Goal: Task Accomplishment & Management: Manage account settings

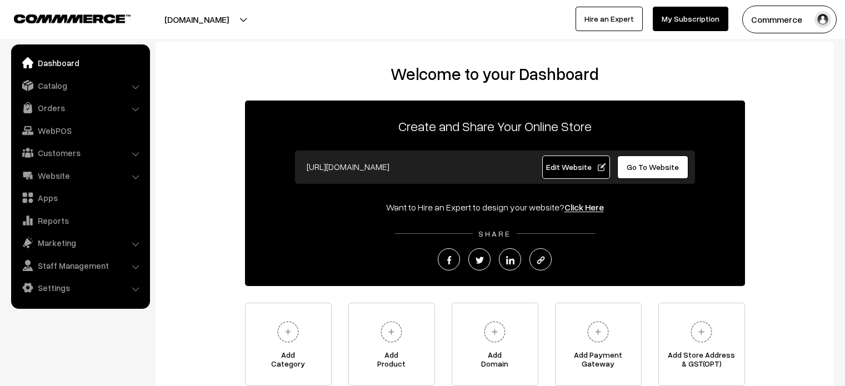
scroll to position [99, 0]
click at [651, 168] on span "Go To Website" at bounding box center [653, 166] width 52 height 9
click at [634, 160] on link "Go To Website" at bounding box center [653, 167] width 72 height 23
click at [68, 173] on link "Website" at bounding box center [80, 176] width 132 height 20
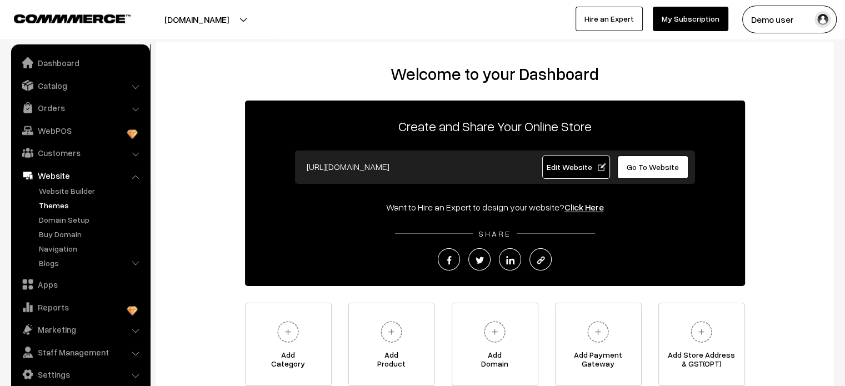
click at [59, 204] on link "Themes" at bounding box center [91, 206] width 110 height 12
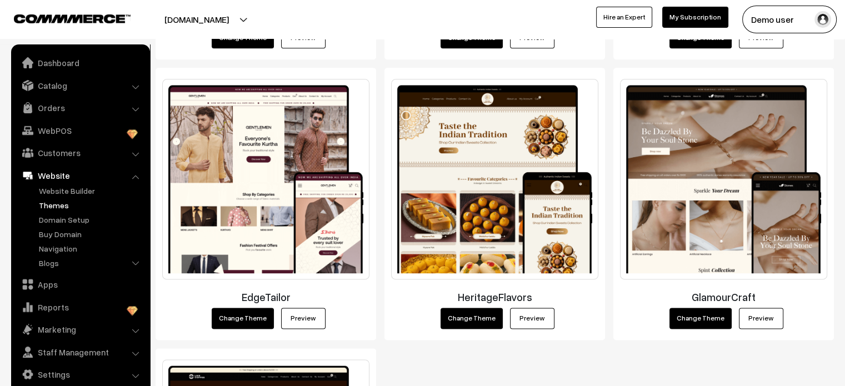
scroll to position [1442, 0]
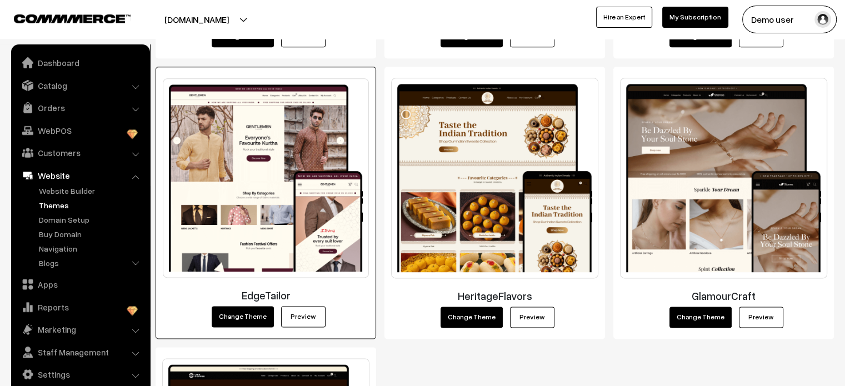
click at [296, 311] on link "Preview" at bounding box center [303, 316] width 44 height 21
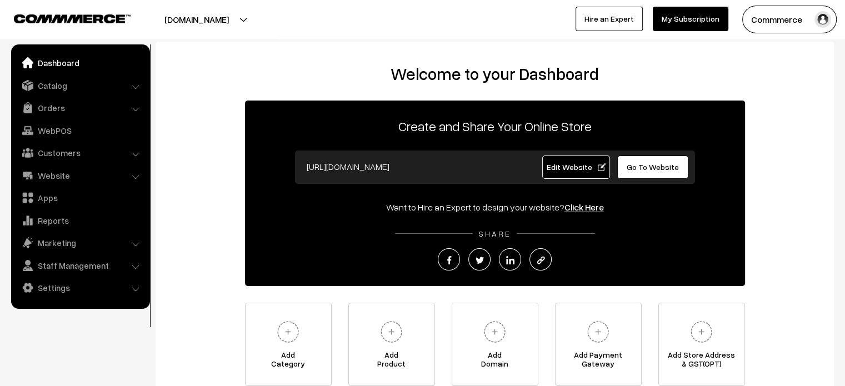
click at [654, 167] on span "Go To Website" at bounding box center [653, 166] width 52 height 9
click at [638, 166] on span "Go To Website" at bounding box center [653, 166] width 52 height 9
click at [57, 289] on link "Settings" at bounding box center [80, 288] width 132 height 20
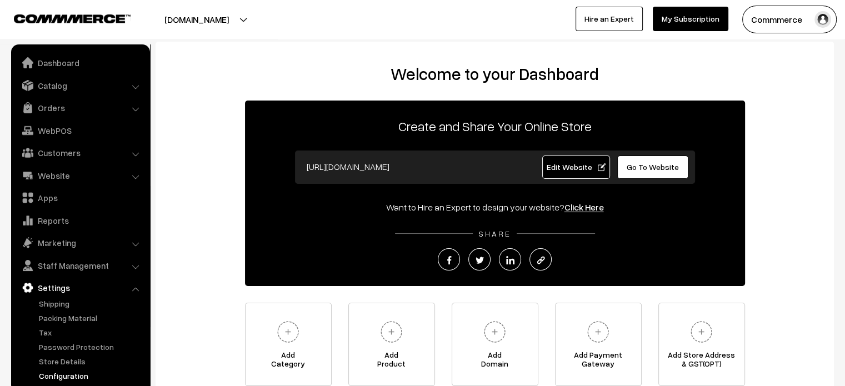
click at [74, 375] on link "Configuration" at bounding box center [91, 376] width 110 height 12
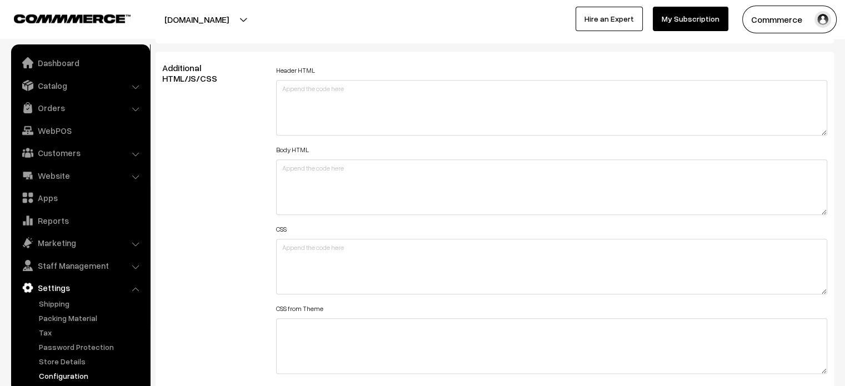
scroll to position [1231, 0]
click at [69, 377] on link "Configuration" at bounding box center [91, 376] width 110 height 12
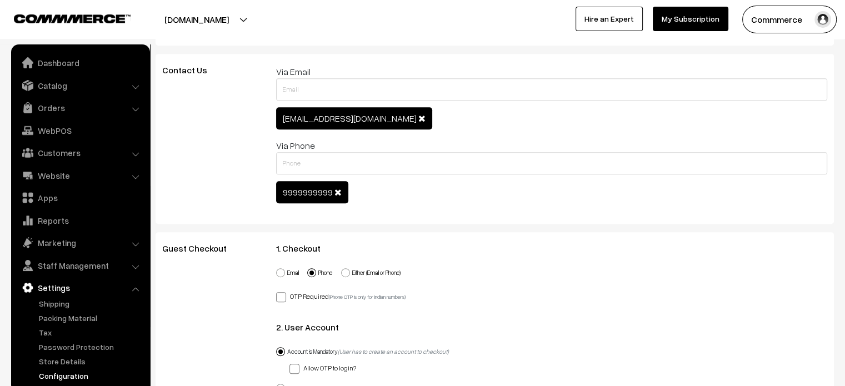
scroll to position [600, 0]
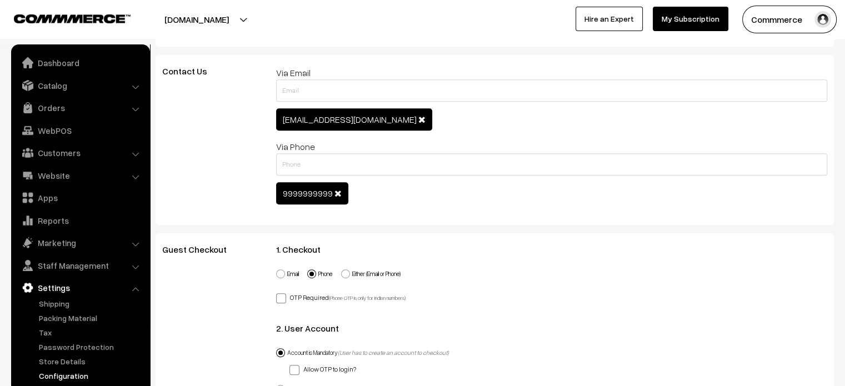
click at [336, 191] on span at bounding box center [338, 193] width 7 height 9
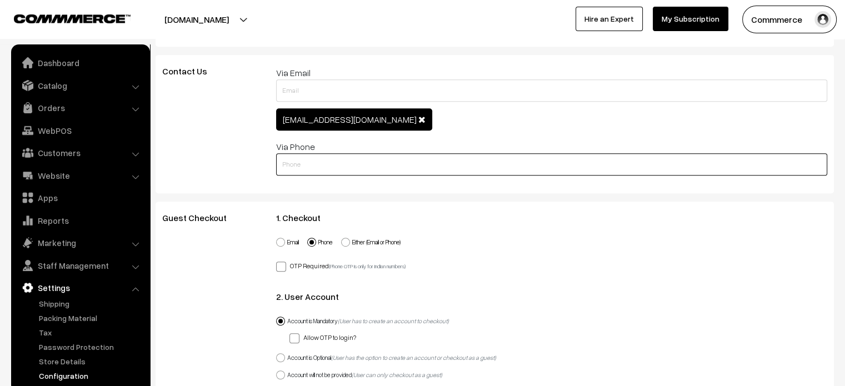
paste input "7996667792"
click at [319, 157] on input "text" at bounding box center [552, 164] width 552 height 22
type input "7996667792"
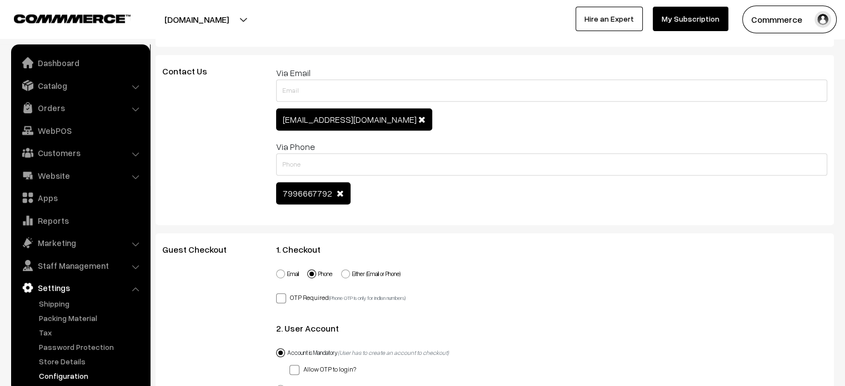
click at [419, 115] on span at bounding box center [422, 119] width 7 height 9
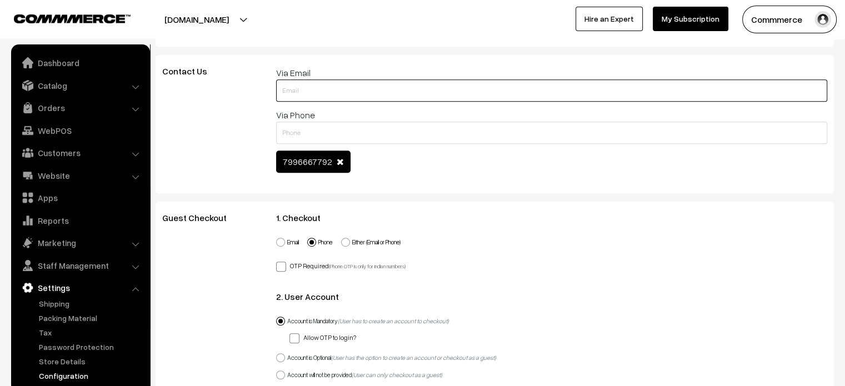
paste input "[EMAIL_ADDRESS][DOMAIN_NAME]"
click at [368, 91] on input "[EMAIL_ADDRESS][DOMAIN_NAME]" at bounding box center [552, 90] width 552 height 22
type input "[EMAIL_ADDRESS][DOMAIN_NAME]"
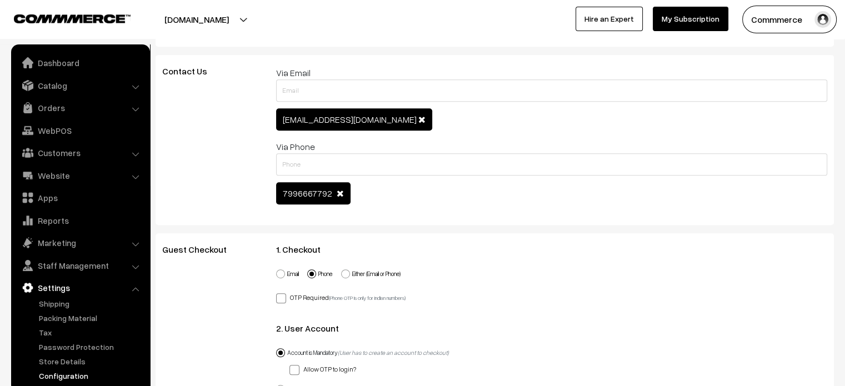
click at [236, 132] on div "Contact Us" at bounding box center [211, 140] width 114 height 148
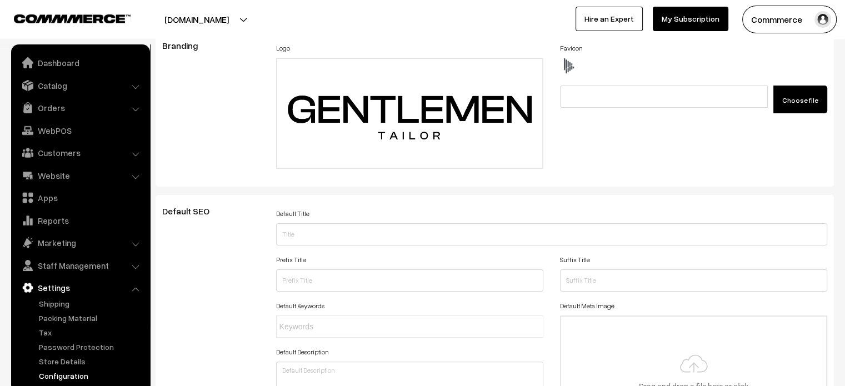
scroll to position [0, 0]
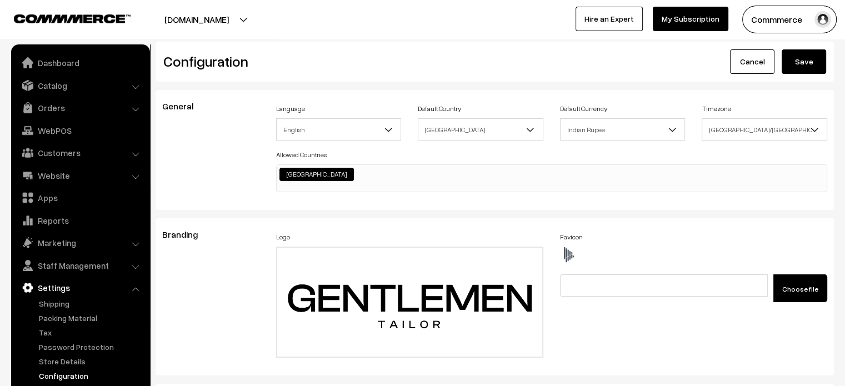
click at [804, 64] on button "Save" at bounding box center [804, 61] width 44 height 24
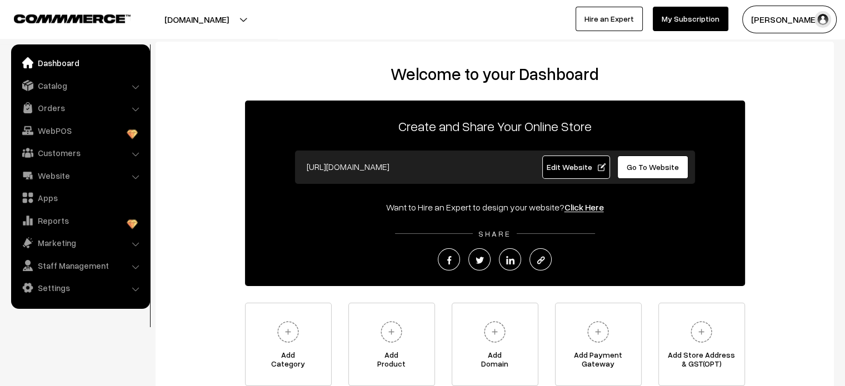
click at [570, 167] on span "Edit Website" at bounding box center [575, 166] width 59 height 9
click at [66, 286] on link "Settings" at bounding box center [80, 288] width 132 height 20
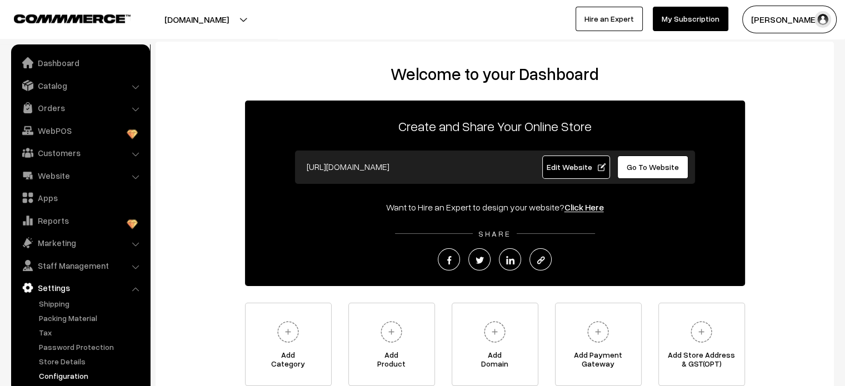
click at [78, 379] on link "Configuration" at bounding box center [91, 376] width 110 height 12
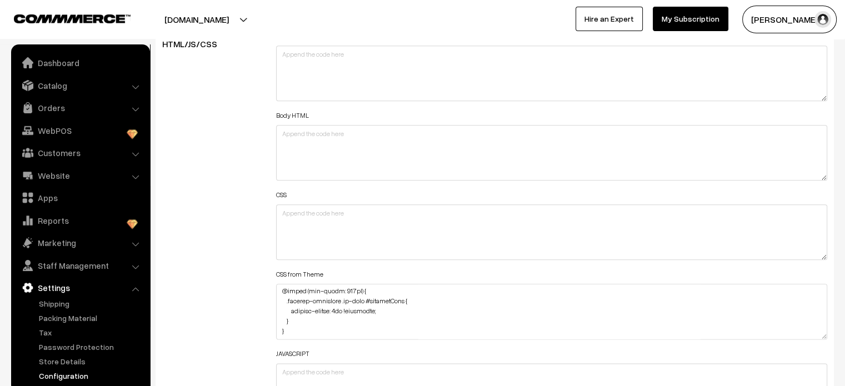
scroll to position [1269, 0]
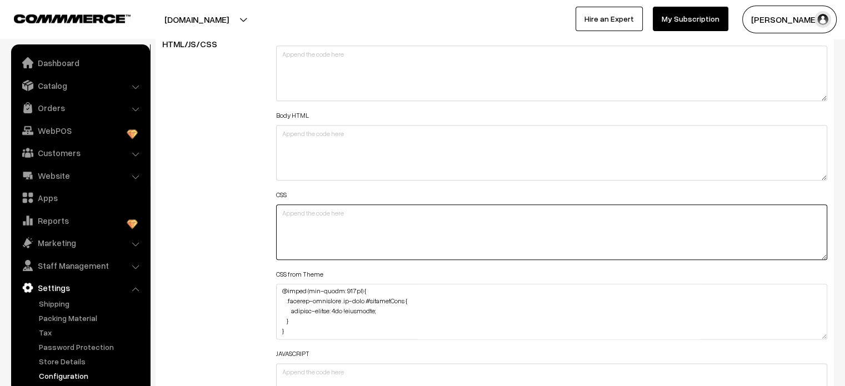
click at [297, 208] on textarea at bounding box center [552, 233] width 552 height 56
paste textarea "@media (max-width: 767px) { .productListWrap #productText { margin-top: 25px; m…"
type textarea "@media (max-width: 767px) { .productListWrap #productText { margin-top: 25px; m…"
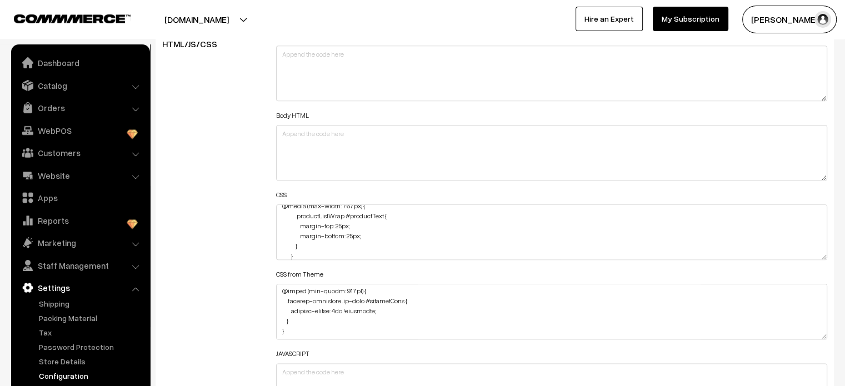
click at [236, 203] on div "Additional HTML/JS/CSS" at bounding box center [211, 226] width 114 height 397
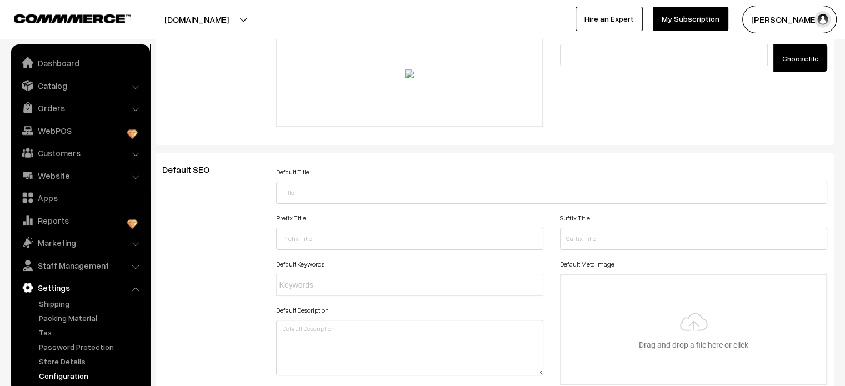
scroll to position [0, 0]
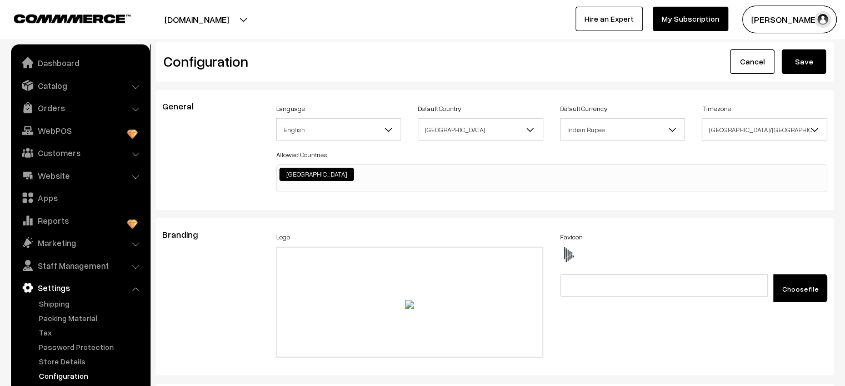
click at [814, 62] on button "Save" at bounding box center [804, 61] width 44 height 24
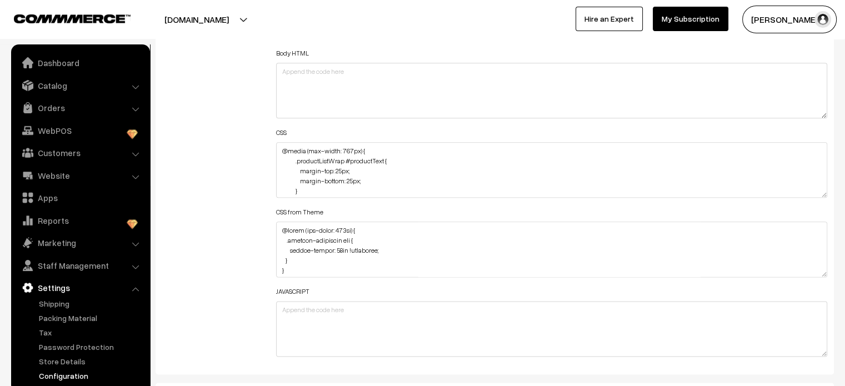
scroll to position [1332, 0]
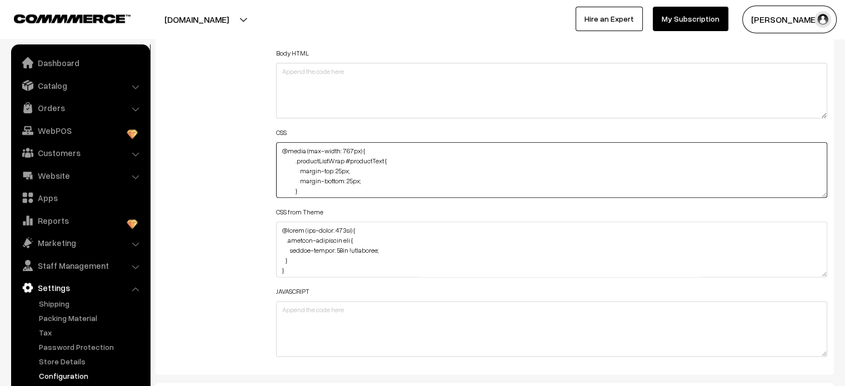
drag, startPoint x: 301, startPoint y: 171, endPoint x: 367, endPoint y: 177, distance: 66.5
click at [367, 177] on textarea "@media (max-width: 767px) { .productListWrap #productText { margin-top: 25px; m…" at bounding box center [552, 170] width 552 height 56
paste textarea "margin-top: 25px !important; margin-bottom: 25px !important"
type textarea "@media (max-width: 767px) { .productListWrap #productText { margin-top: 25px !i…"
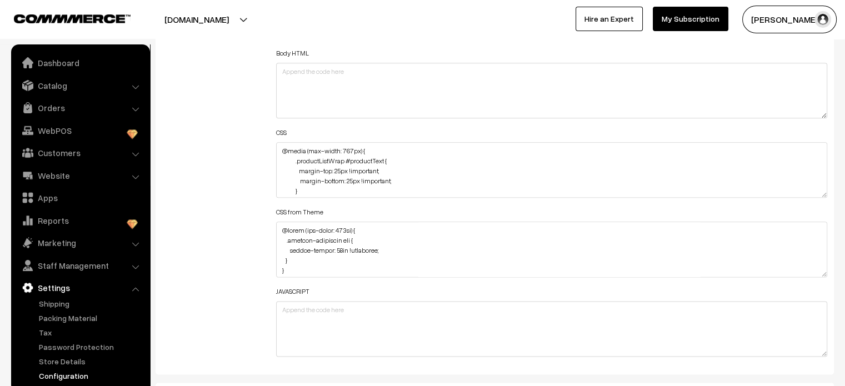
click at [218, 185] on div "Additional HTML/JS/CSS" at bounding box center [211, 164] width 114 height 397
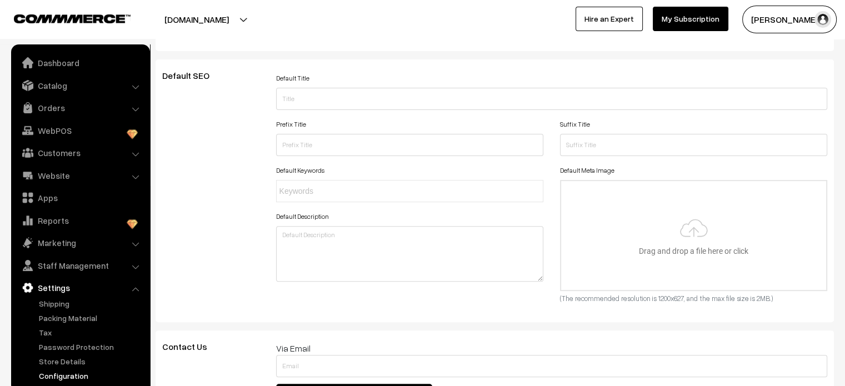
scroll to position [0, 0]
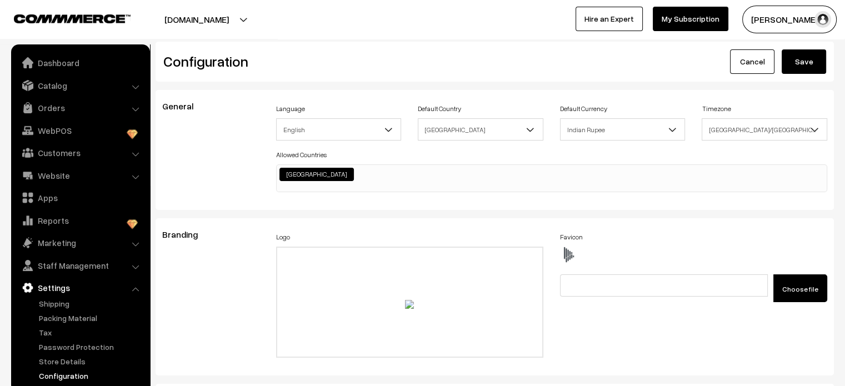
click at [793, 69] on button "Save" at bounding box center [804, 61] width 44 height 24
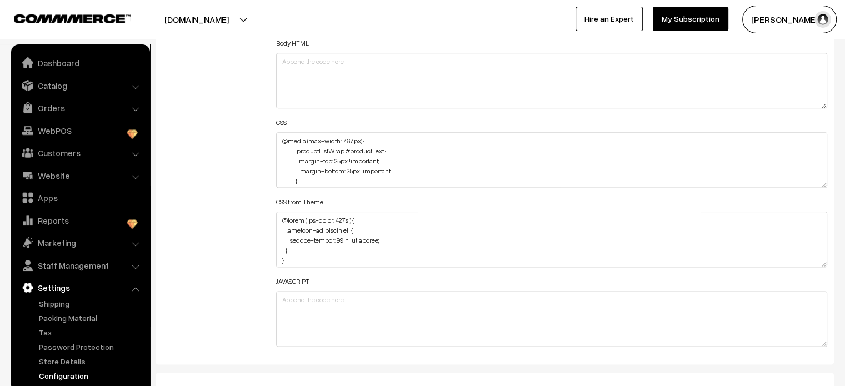
scroll to position [1342, 0]
drag, startPoint x: 825, startPoint y: 182, endPoint x: 843, endPoint y: 412, distance: 231.3
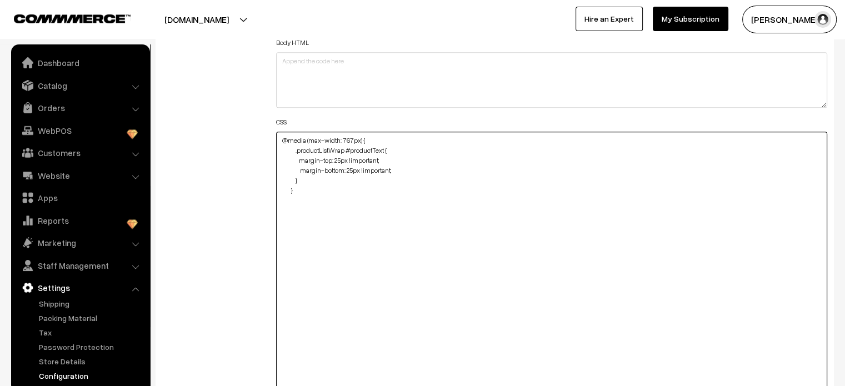
click at [308, 180] on textarea "@media (max-width: 767px) { .productListWrap #productText { margin-top: 25px !i…" at bounding box center [552, 275] width 552 height 286
paste textarea ".productListWrap #productImg, img#image { height: 235px; border-radius: 35px 35…"
drag, startPoint x: 386, startPoint y: 188, endPoint x: 421, endPoint y: 191, distance: 35.1
click at [421, 191] on textarea "@media (max-width: 767px) { .productListWrap #productText { margin-top: 25px !i…" at bounding box center [552, 275] width 552 height 286
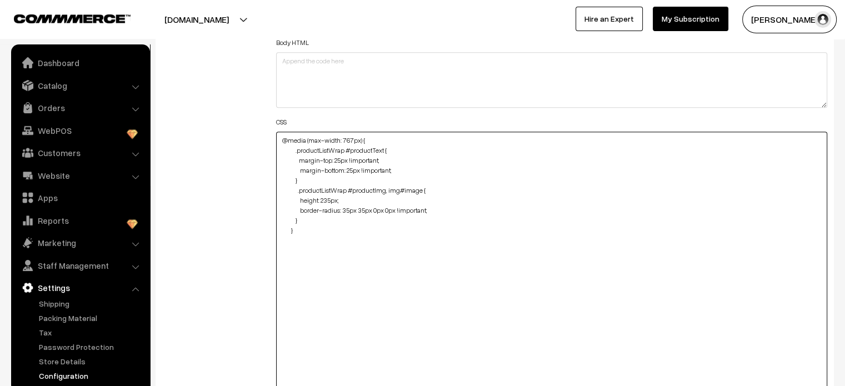
click at [389, 190] on textarea "@media (max-width: 767px) { .productListWrap #productText { margin-top: 25px !i…" at bounding box center [552, 275] width 552 height 286
click at [410, 192] on textarea "@media (max-width: 767px) { .productListWrap #productText { margin-top: 25px !i…" at bounding box center [552, 275] width 552 height 286
type textarea "@media (max-width: 767px) { .productListWrap #productText { margin-top: 25px !i…"
click at [230, 208] on div "Additional HTML/JS/CSS" at bounding box center [211, 270] width 114 height 628
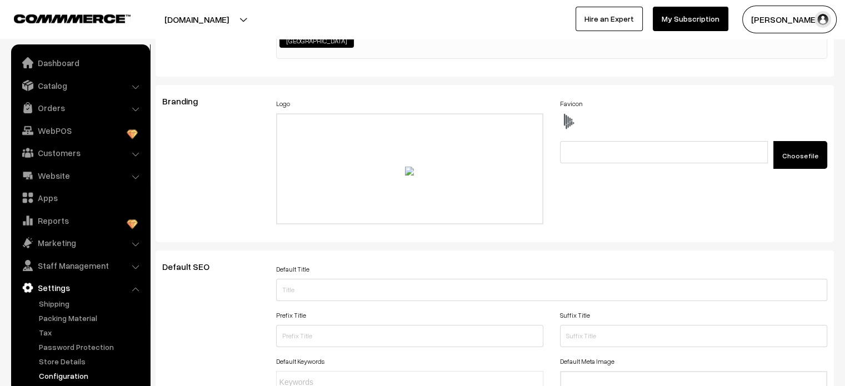
scroll to position [0, 0]
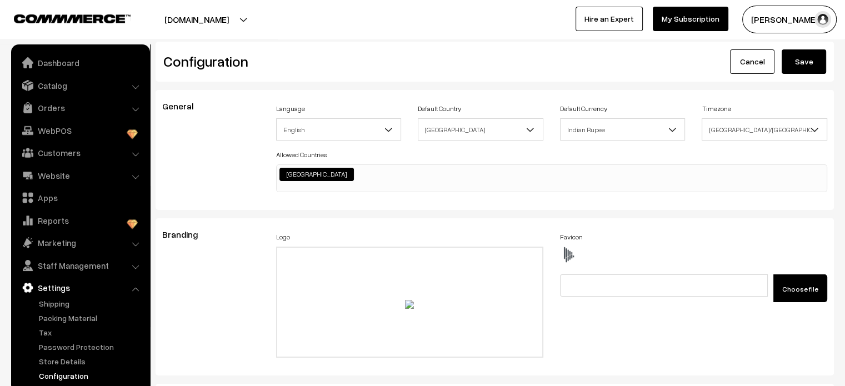
click at [801, 78] on div "Configuration Cancel Save" at bounding box center [495, 62] width 679 height 40
click at [807, 68] on button "Save" at bounding box center [804, 61] width 44 height 24
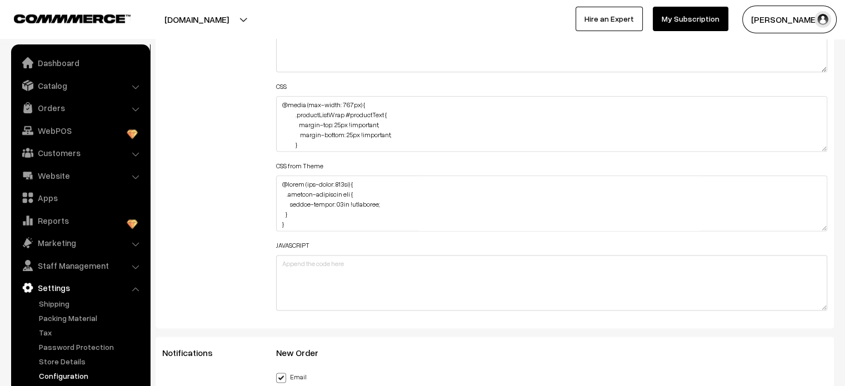
scroll to position [52, 0]
drag, startPoint x: 297, startPoint y: 104, endPoint x: 316, endPoint y: 133, distance: 34.2
click at [316, 133] on textarea "@media (max-width: 767px) { .productListWrap #productText { margin-top: 25px !i…" at bounding box center [552, 124] width 552 height 56
paste textarea ".productListWrap #productImg,"
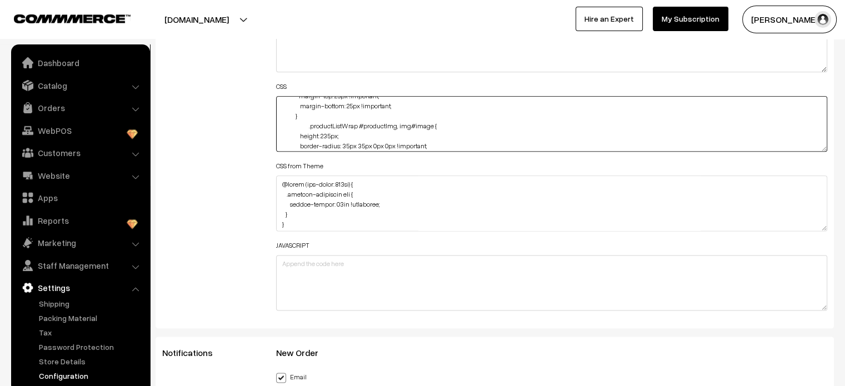
scroll to position [28, 0]
click at [311, 124] on textarea "@media (max-width: 767px) { .productListWrap #productText { margin-top: 25px !i…" at bounding box center [552, 124] width 552 height 56
drag, startPoint x: 381, startPoint y: 128, endPoint x: 415, endPoint y: 128, distance: 33.4
click at [415, 128] on textarea "@media (max-width: 767px) { .productListWrap #productText { margin-top: 25px !i…" at bounding box center [552, 124] width 552 height 56
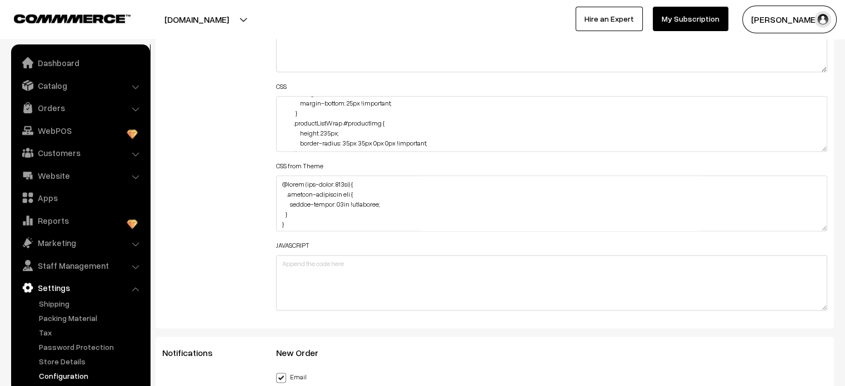
click at [252, 139] on div "Additional HTML/JS/CSS" at bounding box center [211, 118] width 114 height 397
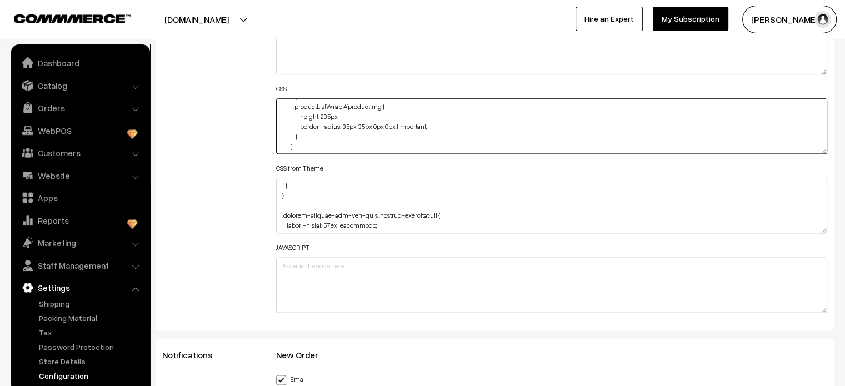
scroll to position [52, 0]
drag, startPoint x: 398, startPoint y: 144, endPoint x: 427, endPoint y: 124, distance: 35.2
click at [427, 124] on textarea "@media (max-width: 767px) { .productListWrap #productText { margin-top: 25px !i…" at bounding box center [552, 126] width 552 height 56
click at [339, 111] on textarea "@media (max-width: 767px) { .productListWrap #productText { margin-top: 25px !i…" at bounding box center [552, 126] width 552 height 56
paste textarea "!important;"
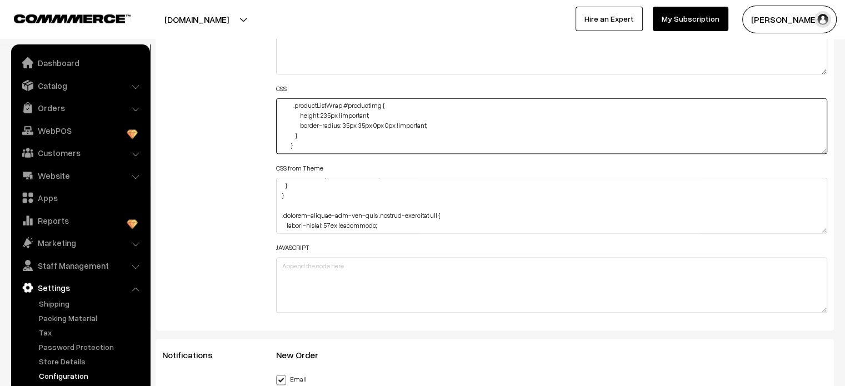
type textarea "@media (max-width: 767px) { .productListWrap #productText { margin-top: 25px !i…"
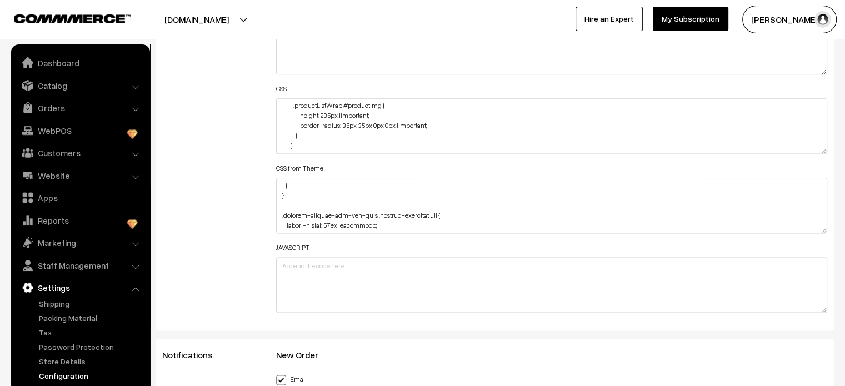
click at [228, 126] on div "Additional HTML/JS/CSS" at bounding box center [211, 120] width 114 height 397
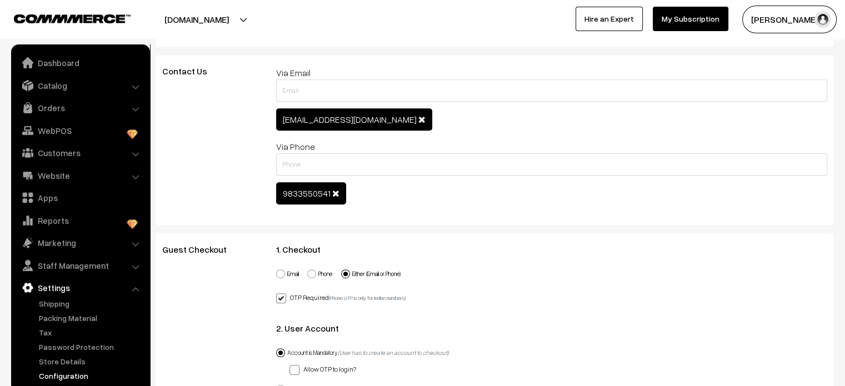
scroll to position [0, 0]
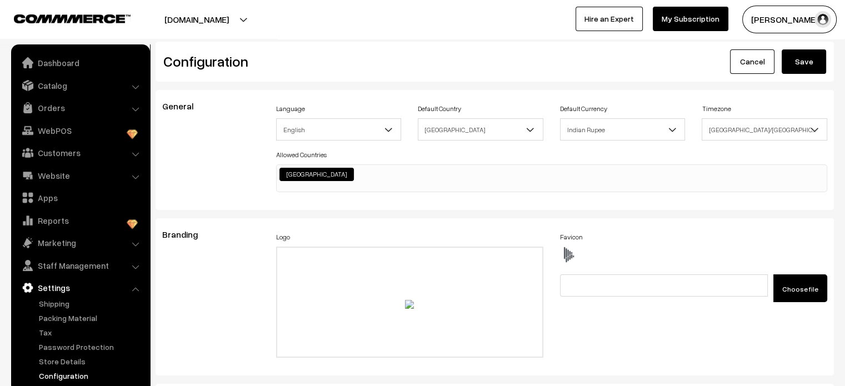
click at [810, 61] on button "Save" at bounding box center [804, 61] width 44 height 24
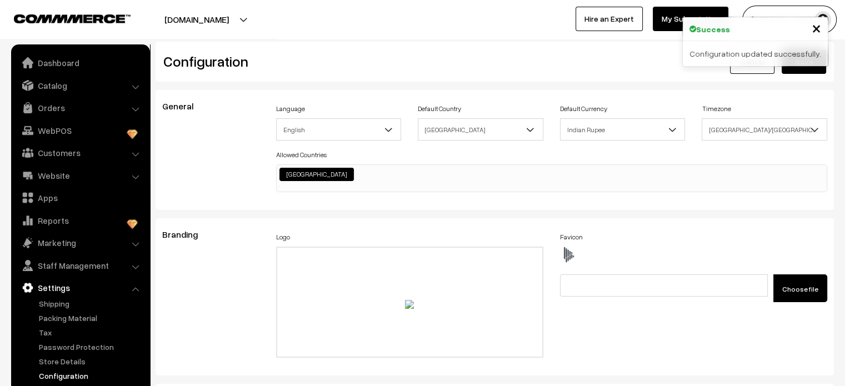
scroll to position [851, 0]
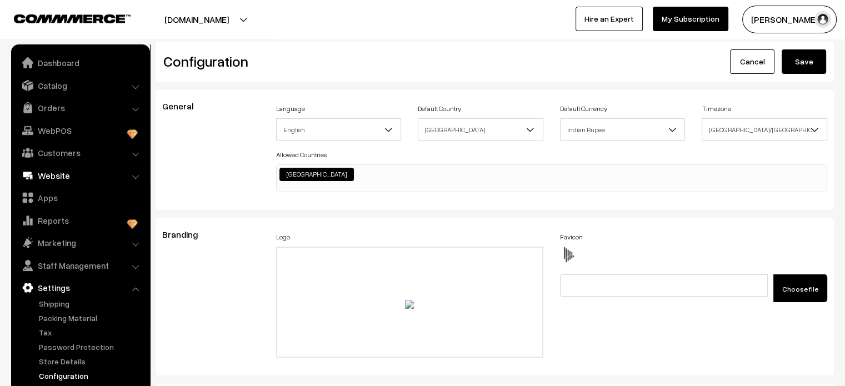
click at [46, 180] on link "Website" at bounding box center [80, 176] width 132 height 20
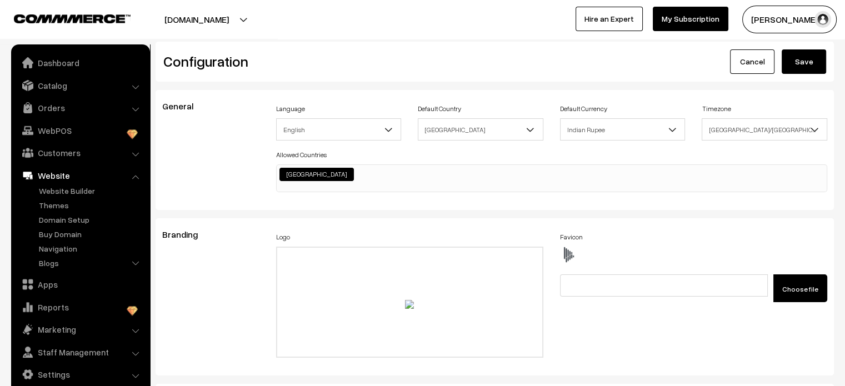
click at [53, 211] on ul "Website Builder Authors Categories" at bounding box center [80, 228] width 133 height 87
click at [59, 207] on link "Themes" at bounding box center [91, 206] width 110 height 12
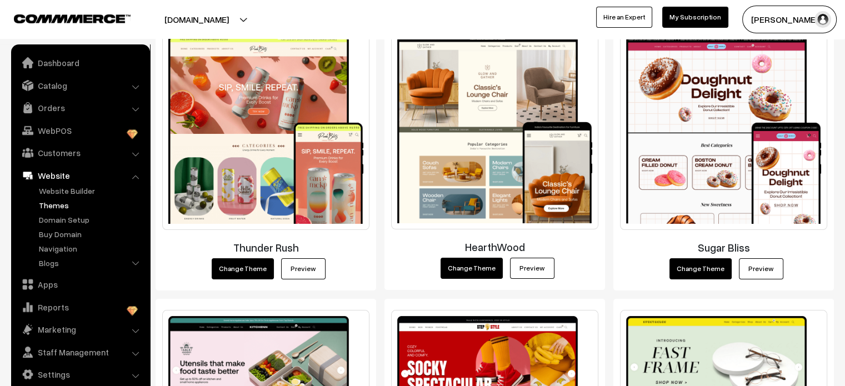
scroll to position [211, 0]
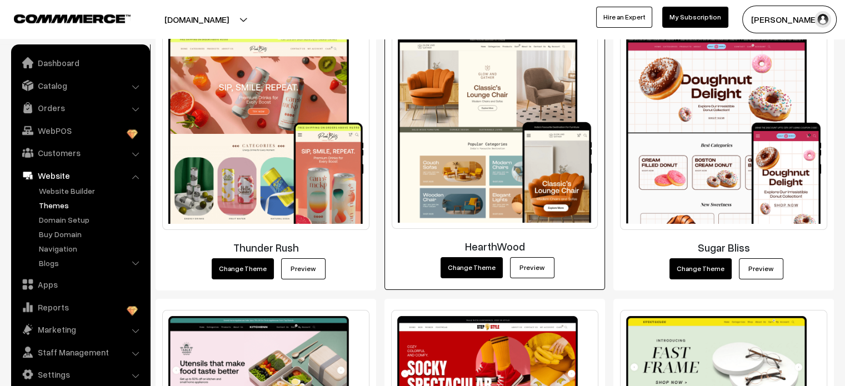
click at [534, 264] on link "Preview" at bounding box center [532, 267] width 44 height 21
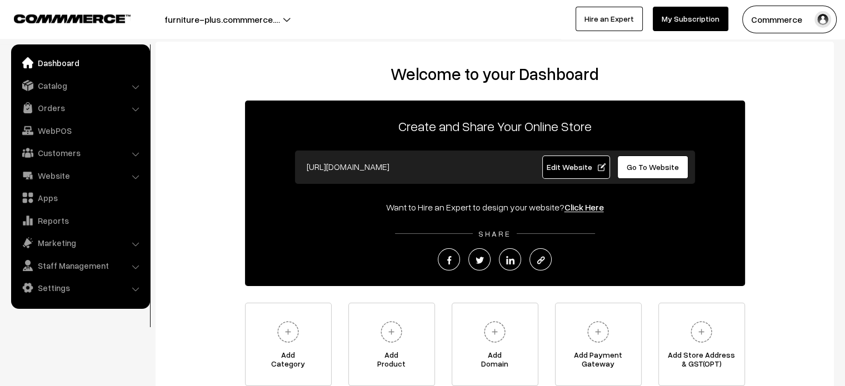
click at [665, 175] on link "Go To Website" at bounding box center [653, 167] width 72 height 23
click at [48, 293] on link "Settings" at bounding box center [80, 288] width 132 height 20
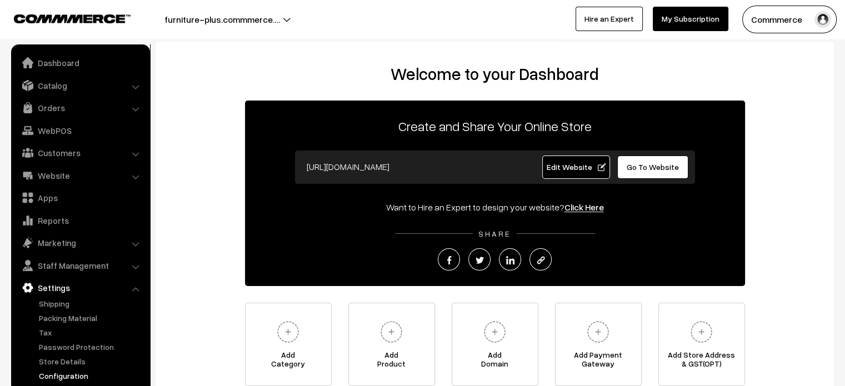
click at [73, 377] on link "Configuration" at bounding box center [91, 376] width 110 height 12
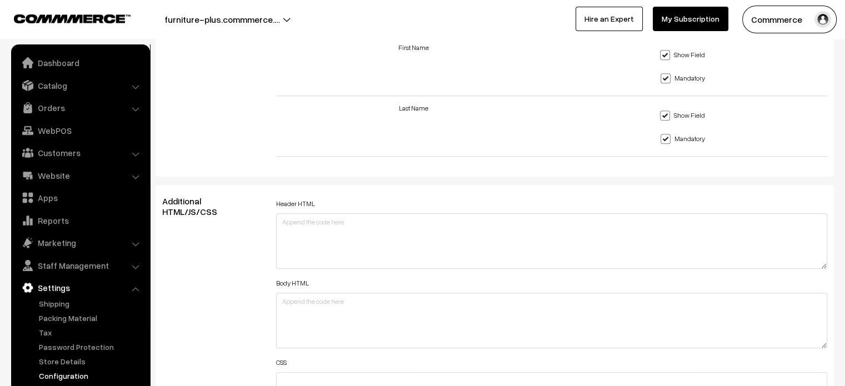
scroll to position [1091, 0]
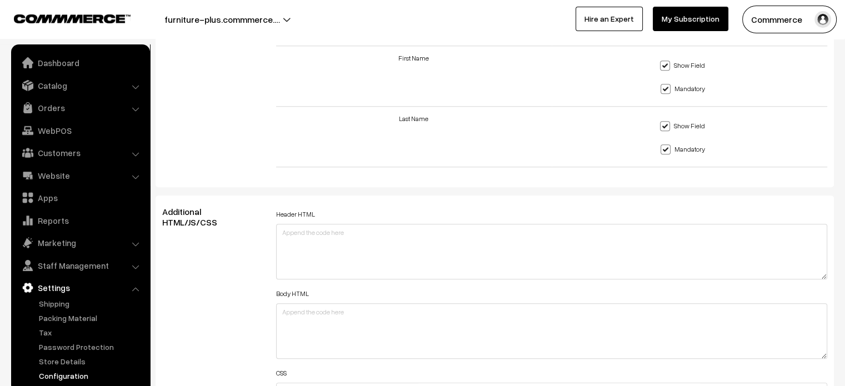
click at [222, 208] on h3 "Additional HTML/JS/CSS" at bounding box center [210, 217] width 97 height 21
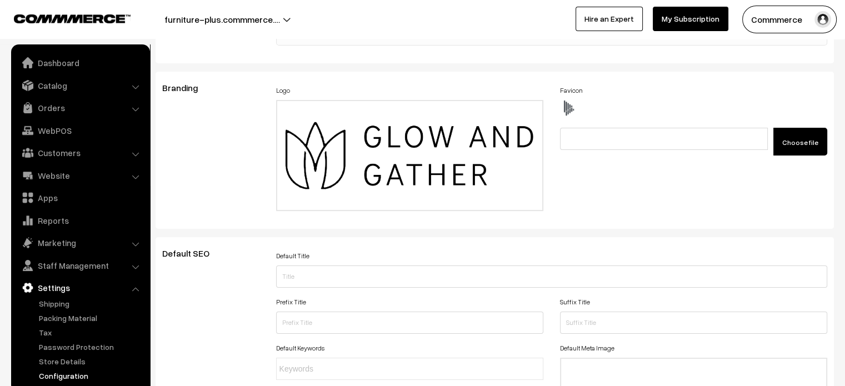
scroll to position [0, 0]
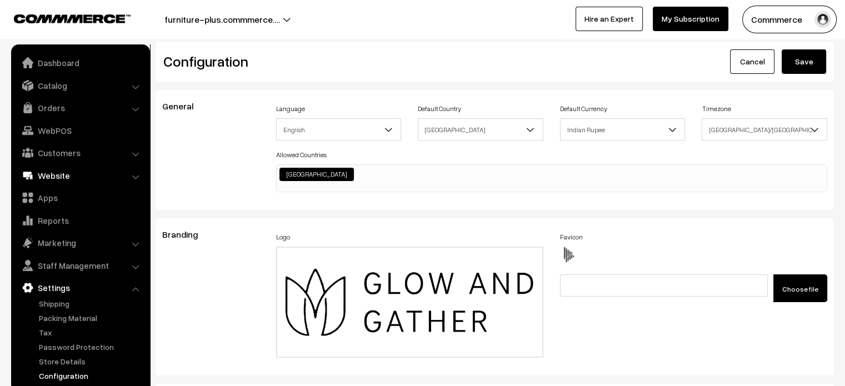
click at [59, 182] on link "Website" at bounding box center [80, 176] width 132 height 20
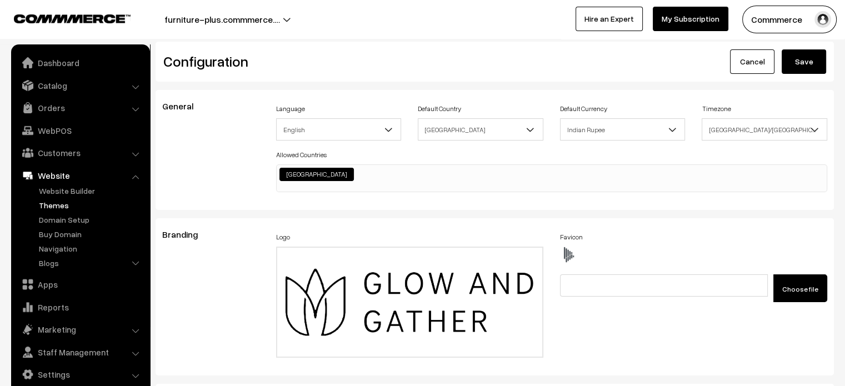
click at [71, 207] on link "Themes" at bounding box center [91, 206] width 110 height 12
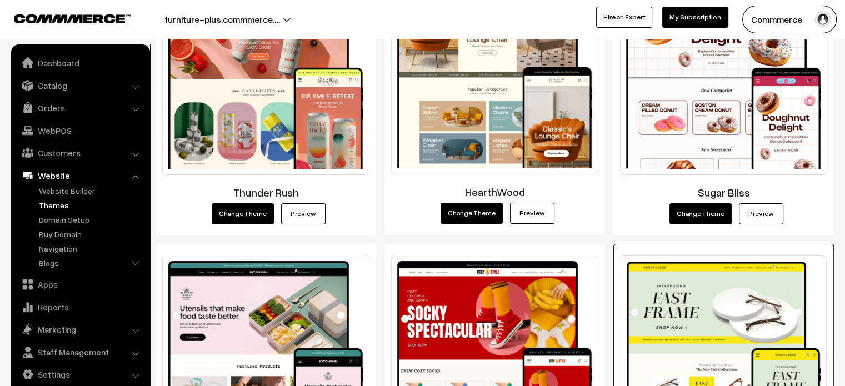
scroll to position [262, 0]
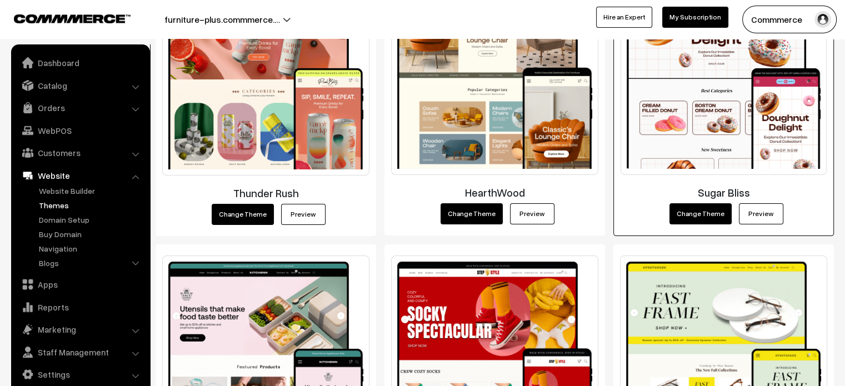
click at [755, 205] on link "Preview" at bounding box center [761, 213] width 44 height 21
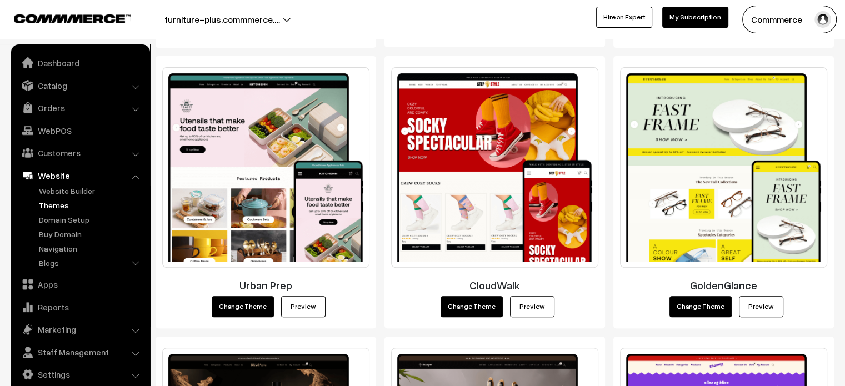
scroll to position [486, 0]
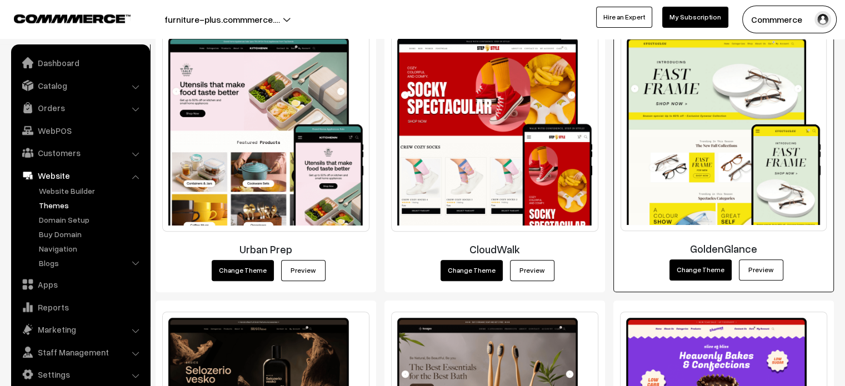
click at [754, 262] on link "Preview" at bounding box center [761, 270] width 44 height 21
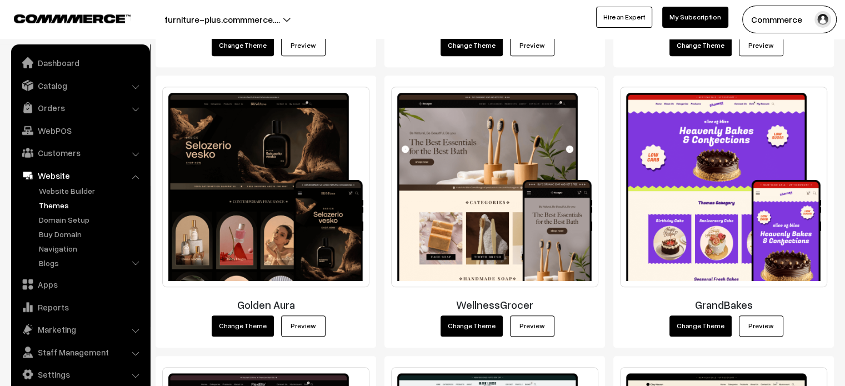
scroll to position [798, 0]
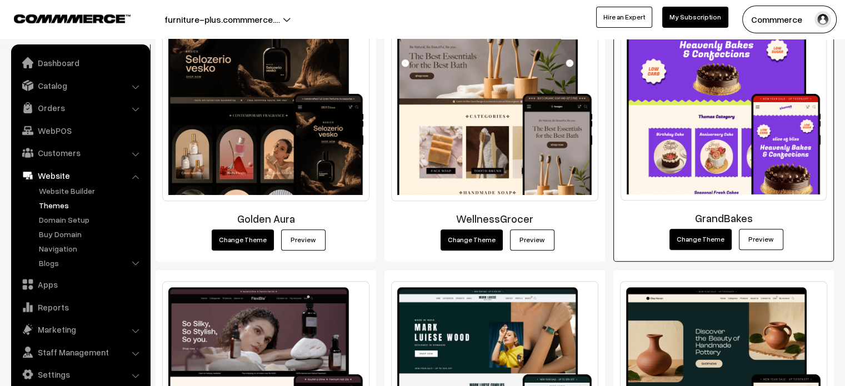
click at [755, 244] on link "Preview" at bounding box center [761, 239] width 44 height 21
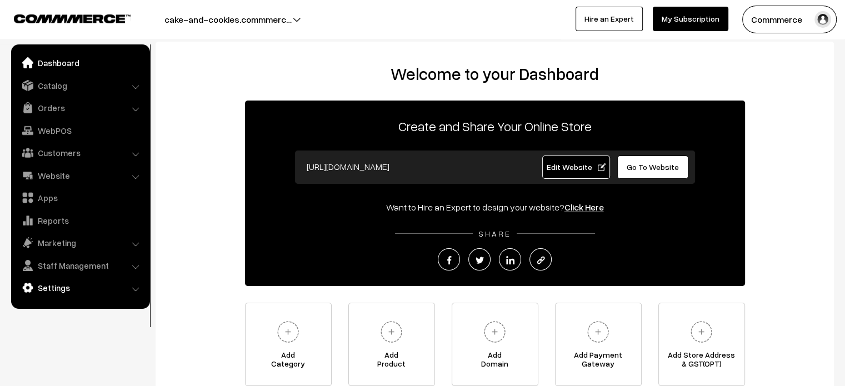
drag, startPoint x: 0, startPoint y: 0, endPoint x: 46, endPoint y: 293, distance: 297.1
click at [46, 293] on link "Settings" at bounding box center [80, 288] width 132 height 20
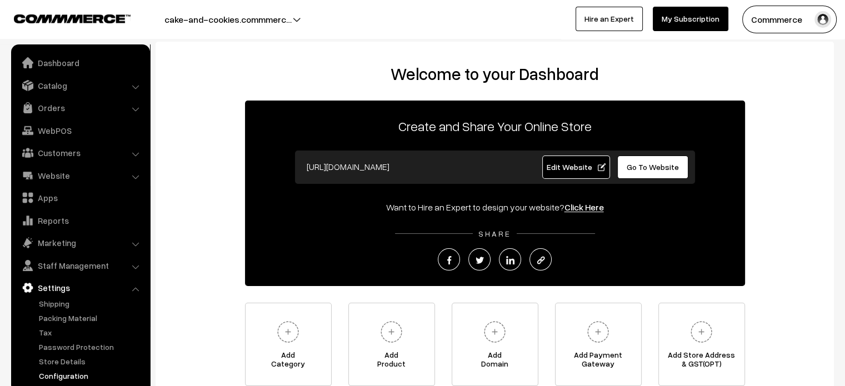
click at [59, 375] on link "Configuration" at bounding box center [91, 376] width 110 height 12
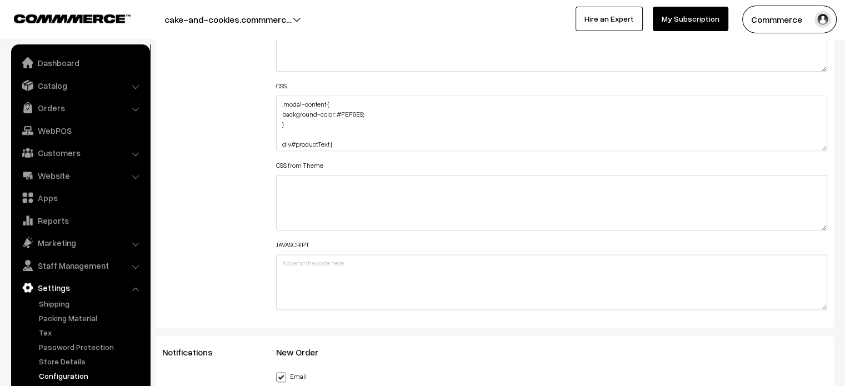
click at [283, 20] on button "cake-and-cookies.commmerc…" at bounding box center [228, 20] width 205 height 28
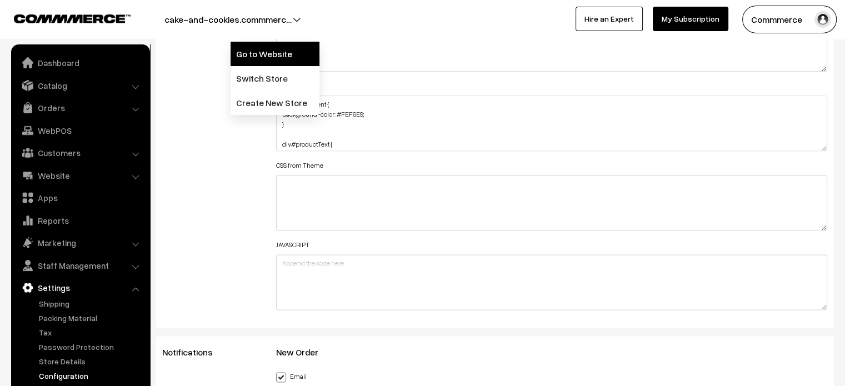
click at [271, 58] on link "Go to Website" at bounding box center [275, 54] width 89 height 24
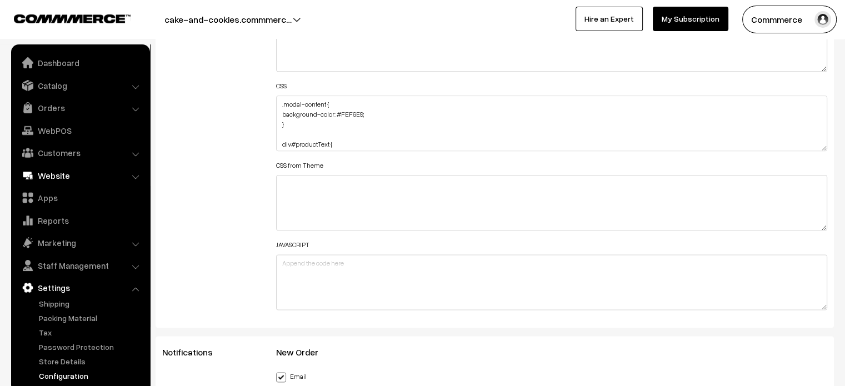
click at [61, 172] on link "Website" at bounding box center [80, 176] width 132 height 20
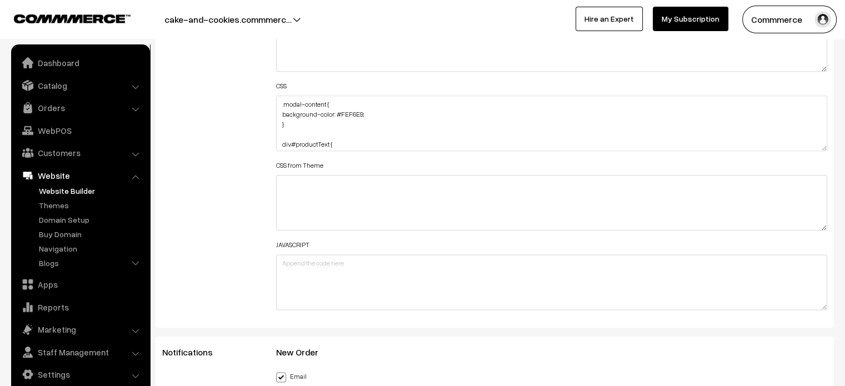
click at [69, 193] on link "Website Builder" at bounding box center [91, 191] width 110 height 12
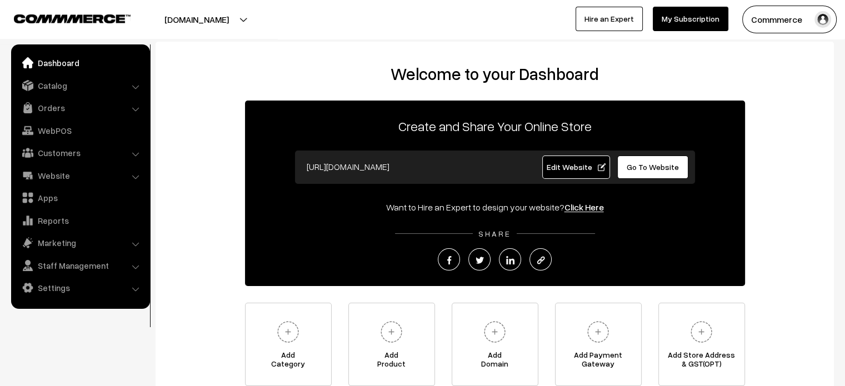
click at [44, 287] on link "Settings" at bounding box center [80, 288] width 132 height 20
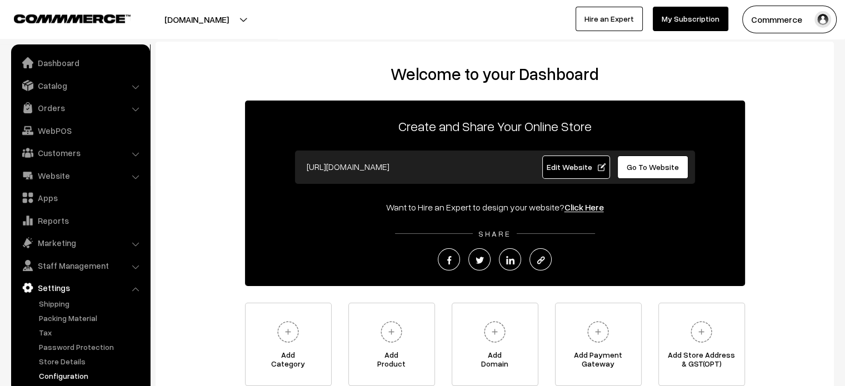
click at [62, 371] on link "Configuration" at bounding box center [91, 376] width 110 height 12
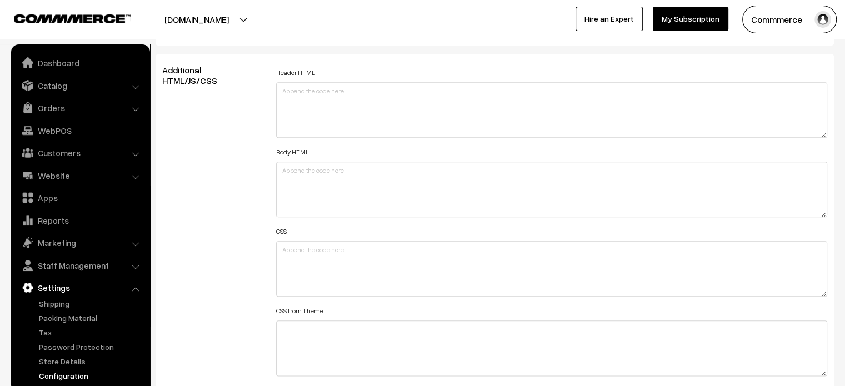
scroll to position [1229, 0]
